Goal: Find specific page/section: Find specific page/section

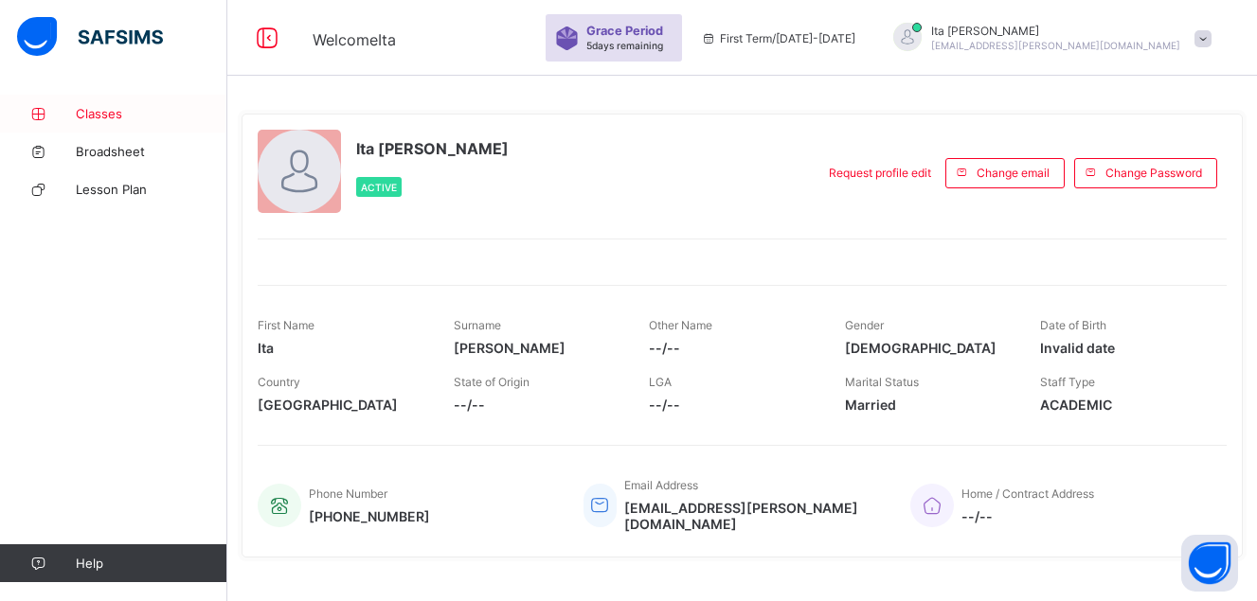
click at [109, 110] on span "Classes" at bounding box center [152, 113] width 152 height 15
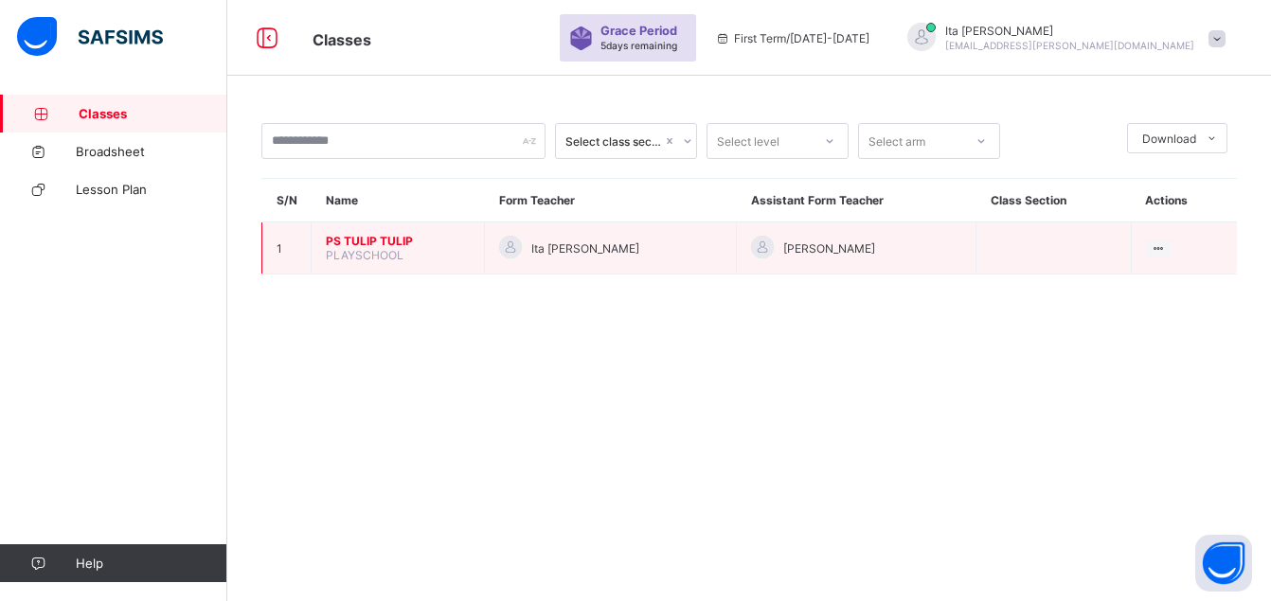
click at [372, 241] on span "PS TULIP TULIP" at bounding box center [398, 241] width 144 height 14
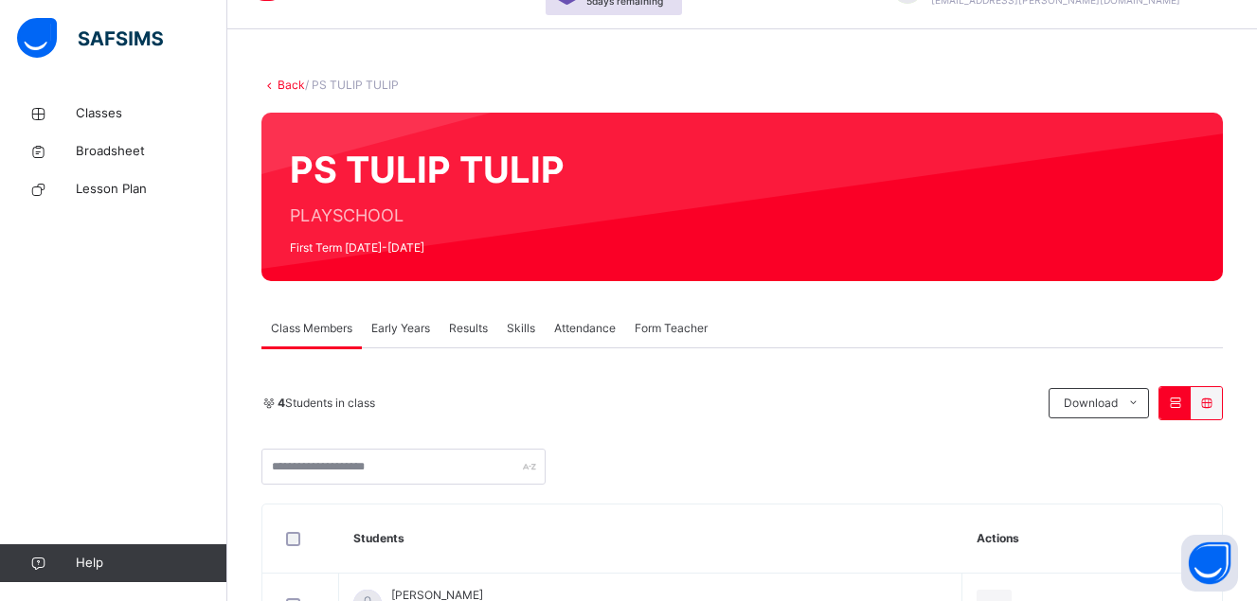
scroll to position [377, 0]
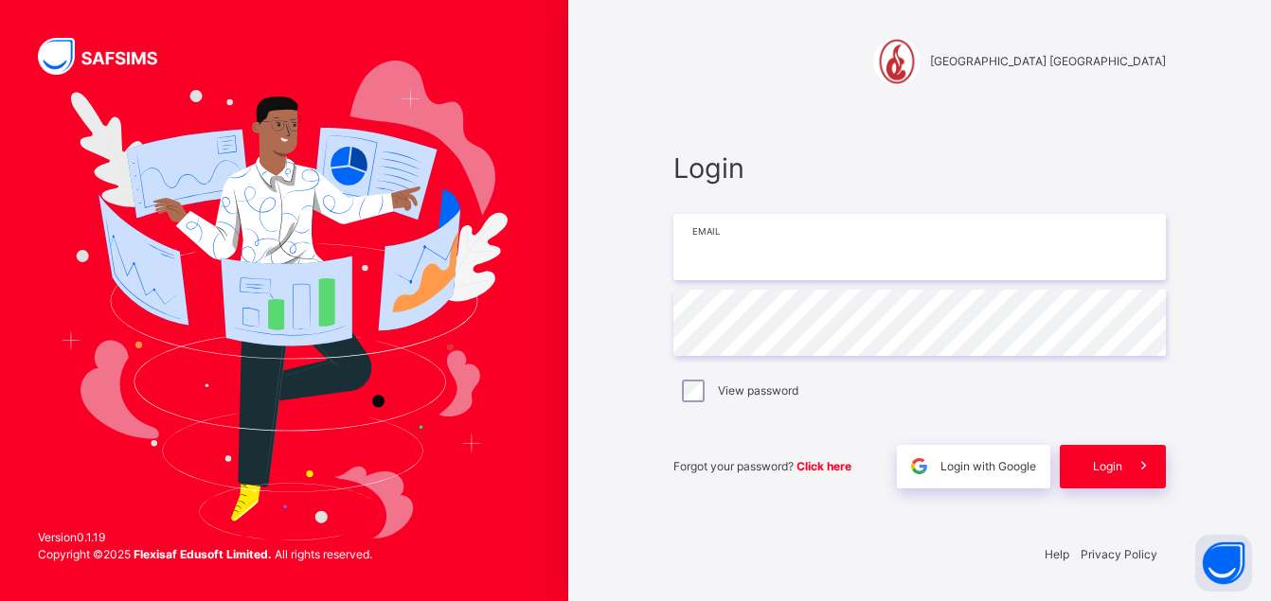
type input "**********"
